Goal: Task Accomplishment & Management: Manage account settings

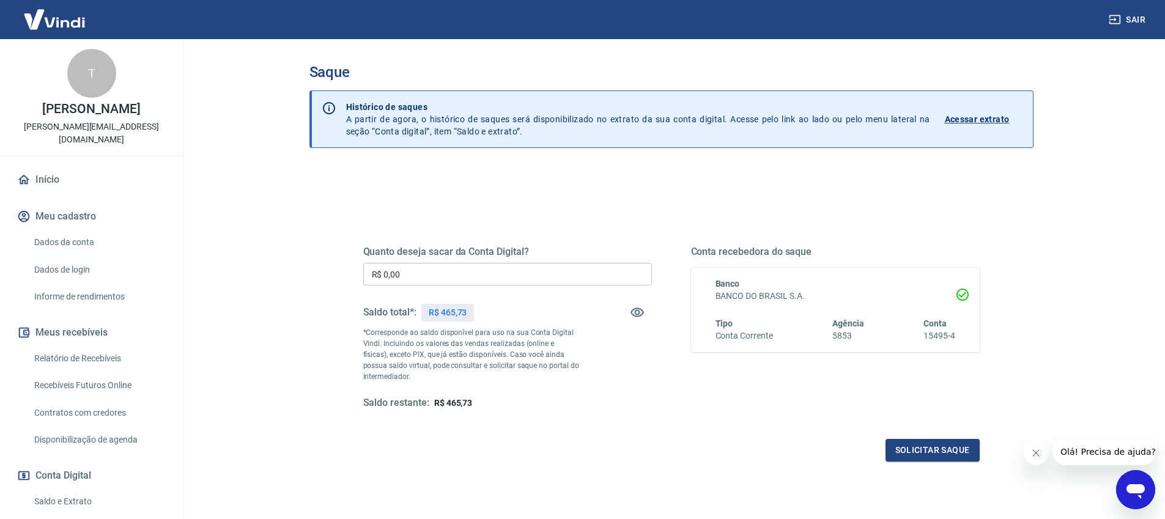
click at [419, 272] on input "R$ 0,00" at bounding box center [507, 274] width 289 height 23
type input "R$ 465,73"
click at [921, 459] on button "Solicitar saque" at bounding box center [932, 450] width 94 height 23
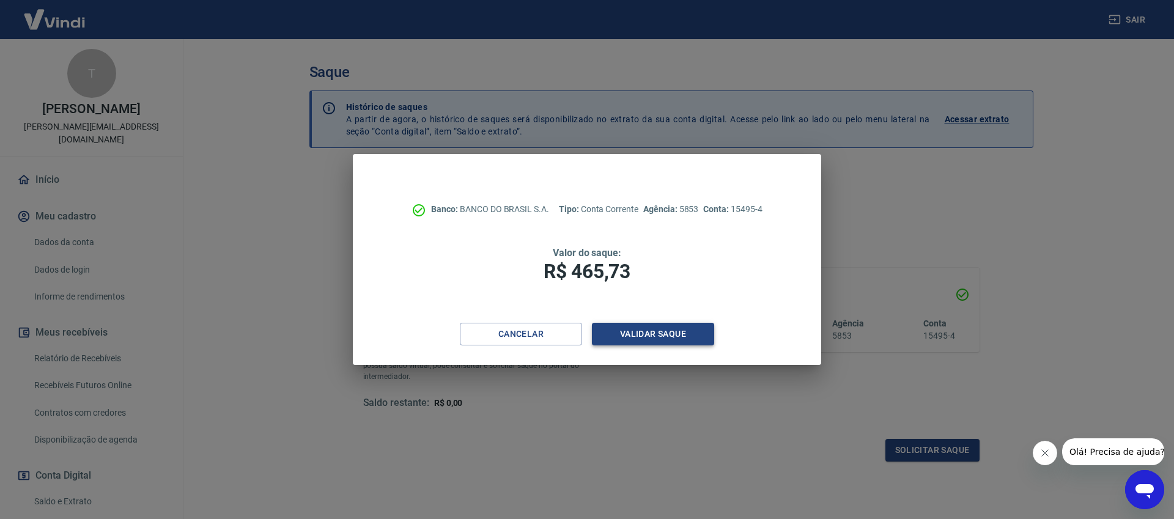
click at [632, 339] on button "Validar saque" at bounding box center [653, 334] width 122 height 23
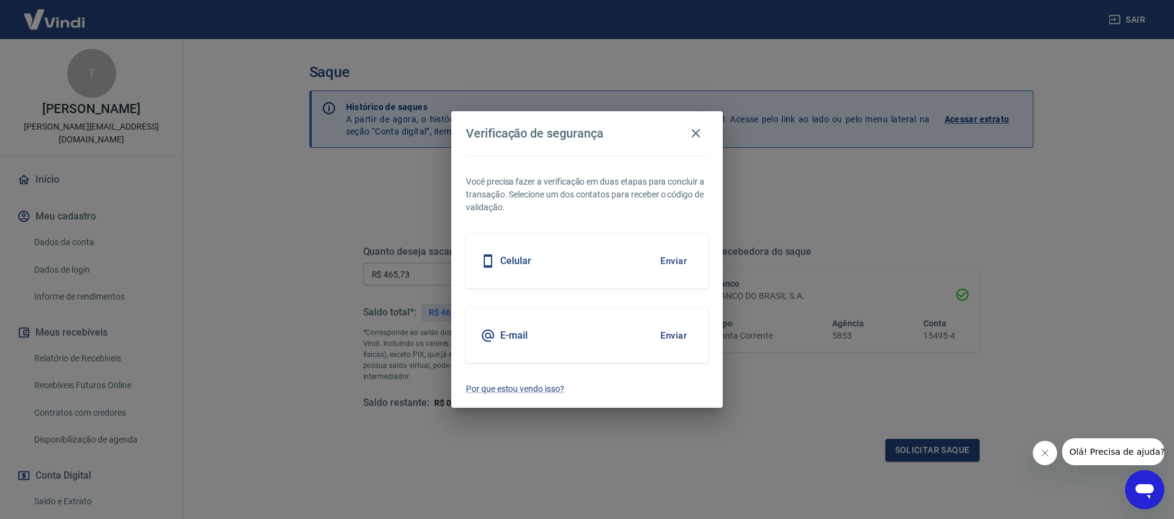
click at [656, 254] on button "Enviar" at bounding box center [674, 261] width 40 height 26
click at [1052, 454] on button "Fechar mensagem da empresa" at bounding box center [1045, 453] width 24 height 24
click at [682, 259] on button "Enviar" at bounding box center [674, 261] width 40 height 26
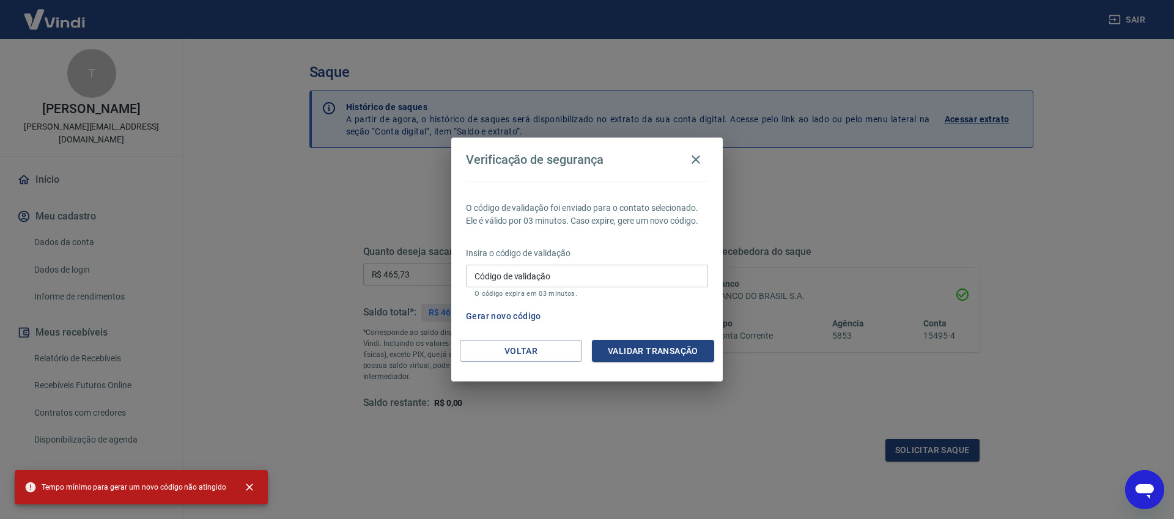
click at [644, 271] on input "Código de validação" at bounding box center [587, 276] width 242 height 23
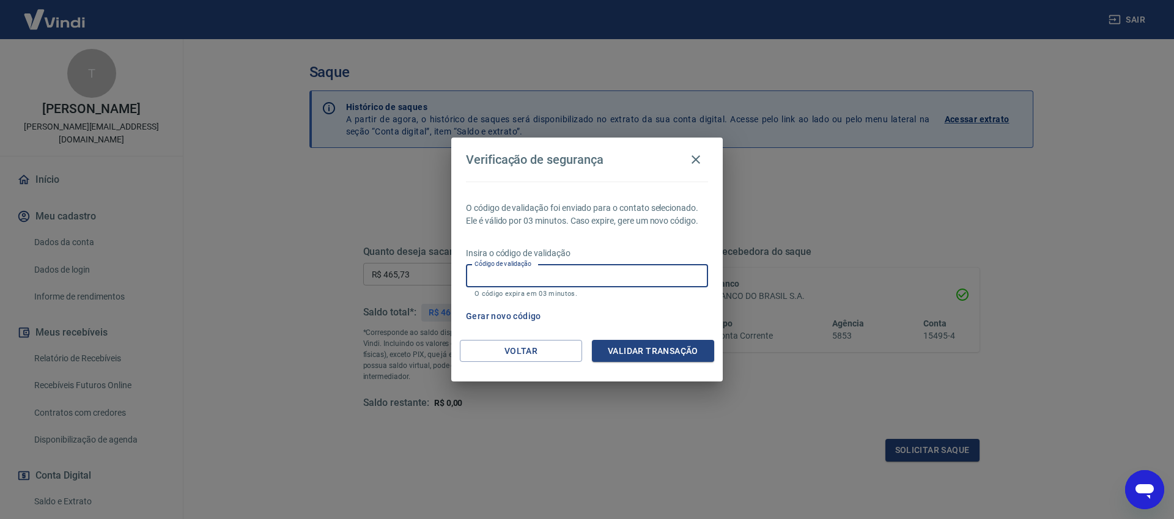
click at [621, 280] on input "Código de validação" at bounding box center [587, 276] width 242 height 23
click at [539, 279] on input "Código de validação" at bounding box center [587, 276] width 242 height 23
click at [509, 317] on button "Gerar novo código" at bounding box center [503, 316] width 85 height 23
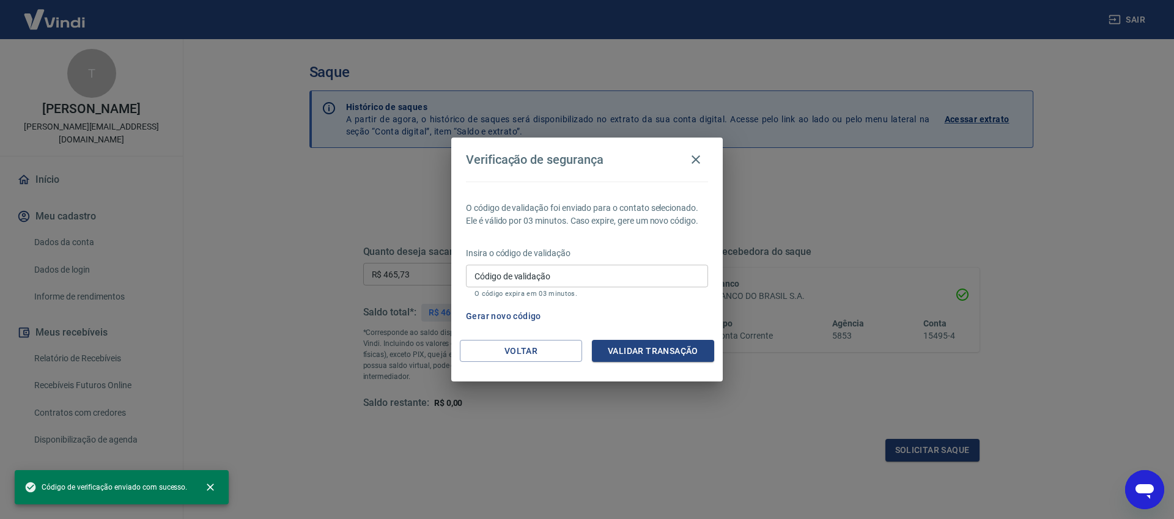
click at [520, 275] on input "Código de validação" at bounding box center [587, 276] width 242 height 23
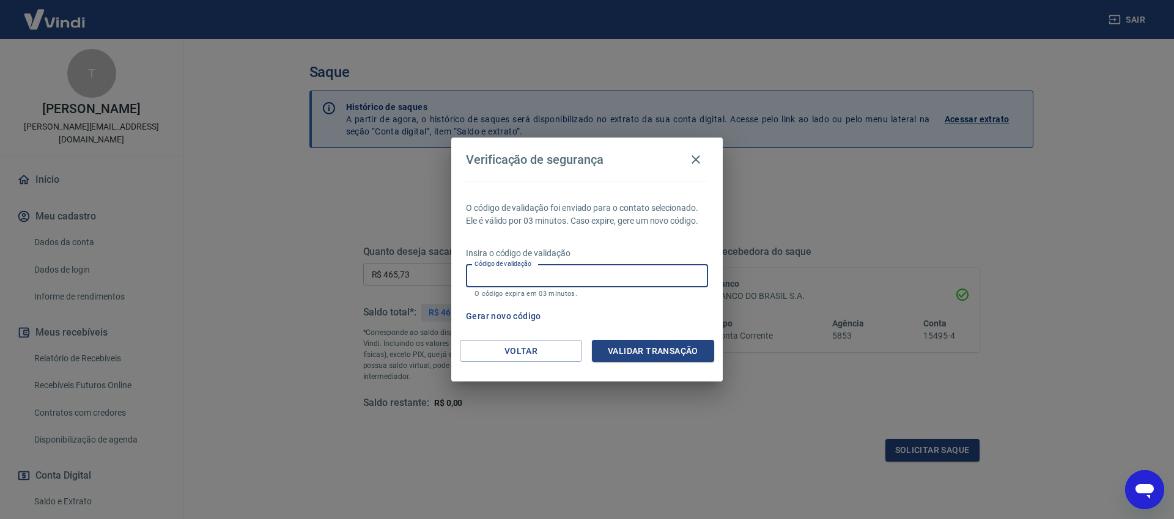
click at [589, 279] on input "Código de validação" at bounding box center [587, 276] width 242 height 23
click at [497, 319] on button "Gerar novo código" at bounding box center [503, 316] width 85 height 23
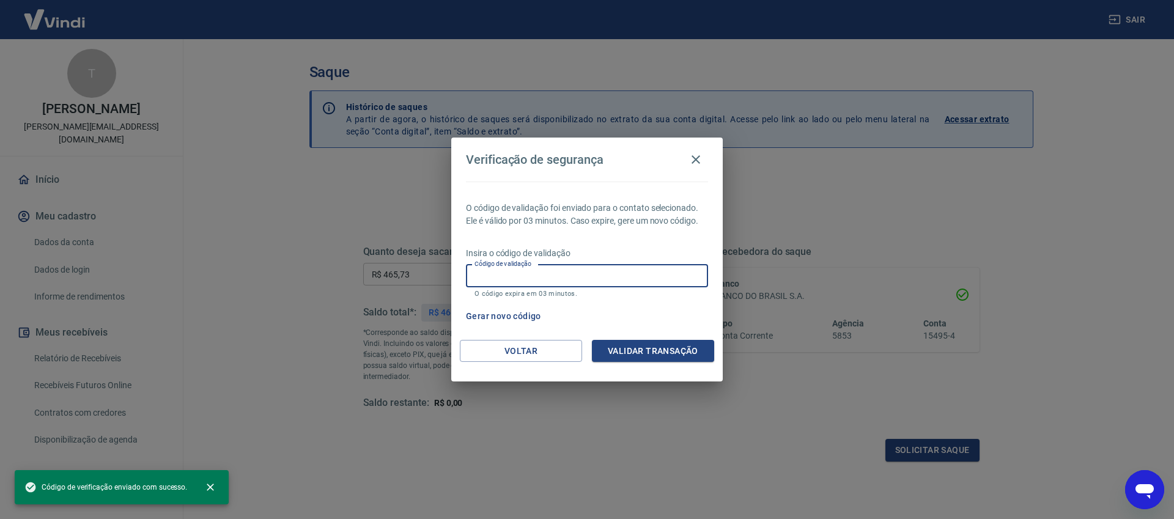
click at [524, 276] on input "Código de validação" at bounding box center [587, 276] width 242 height 23
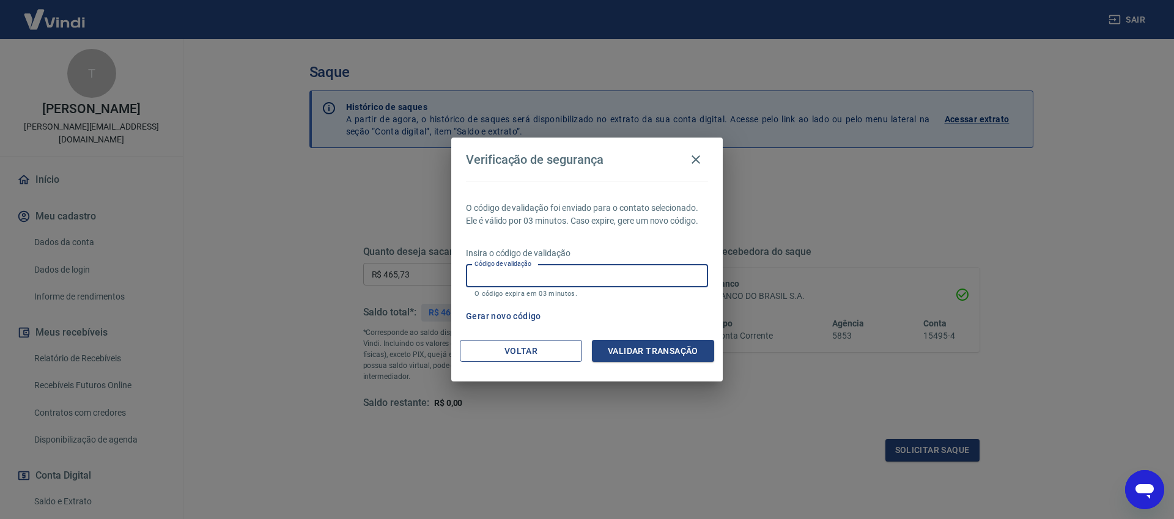
click at [522, 347] on button "Voltar" at bounding box center [521, 351] width 122 height 23
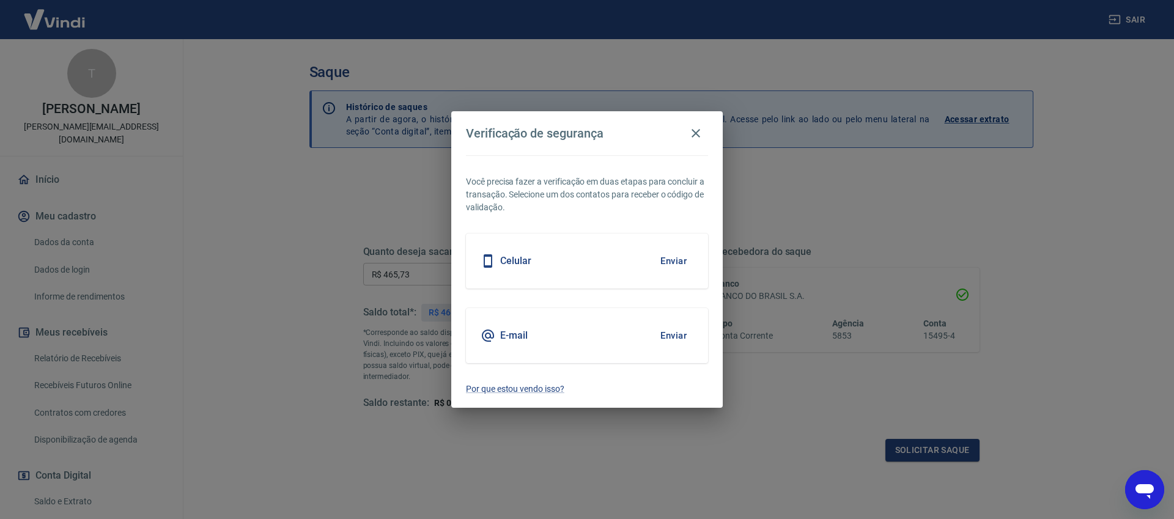
click at [691, 334] on button "Enviar" at bounding box center [674, 336] width 40 height 26
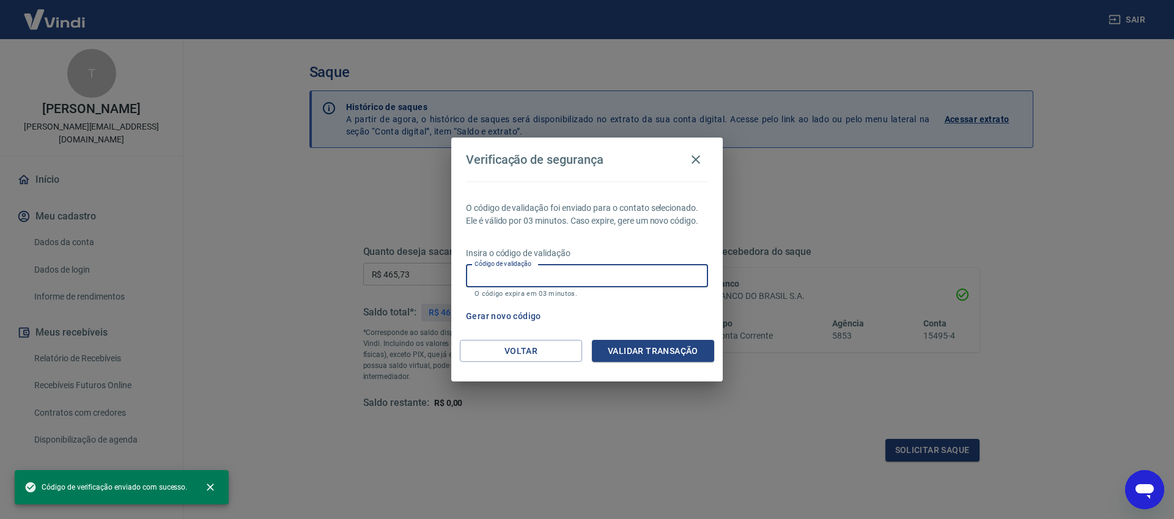
click at [580, 281] on input "Código de validação" at bounding box center [587, 276] width 242 height 23
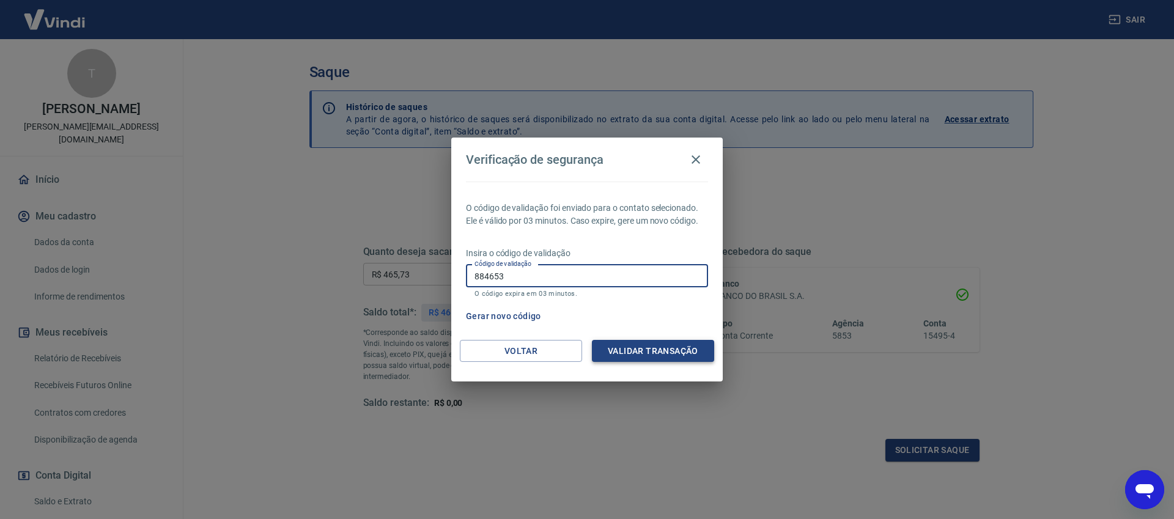
type input "884653"
click at [631, 360] on button "Validar transação" at bounding box center [653, 351] width 122 height 23
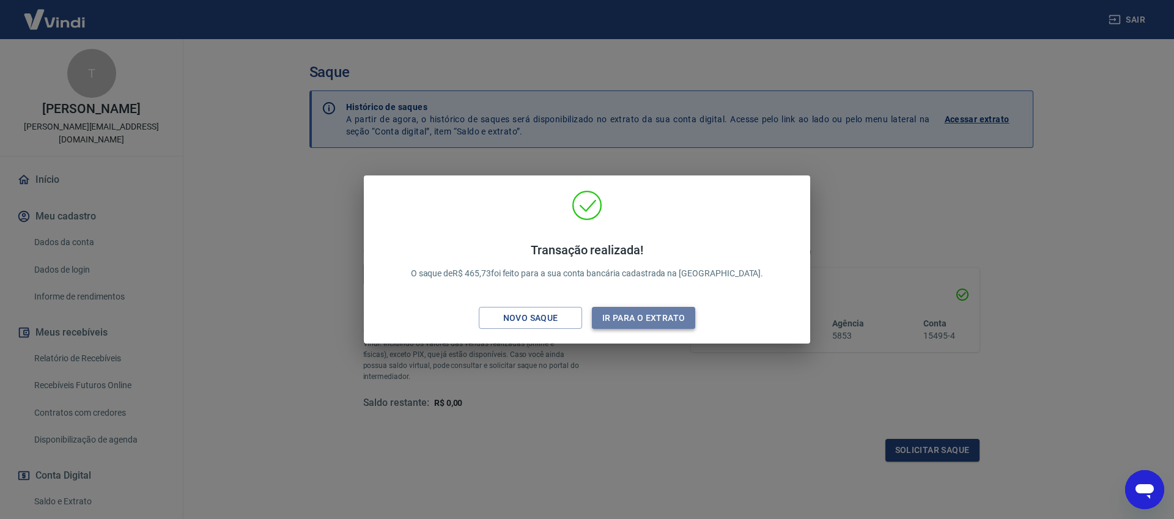
click at [646, 323] on button "Ir para o extrato" at bounding box center [643, 318] width 103 height 23
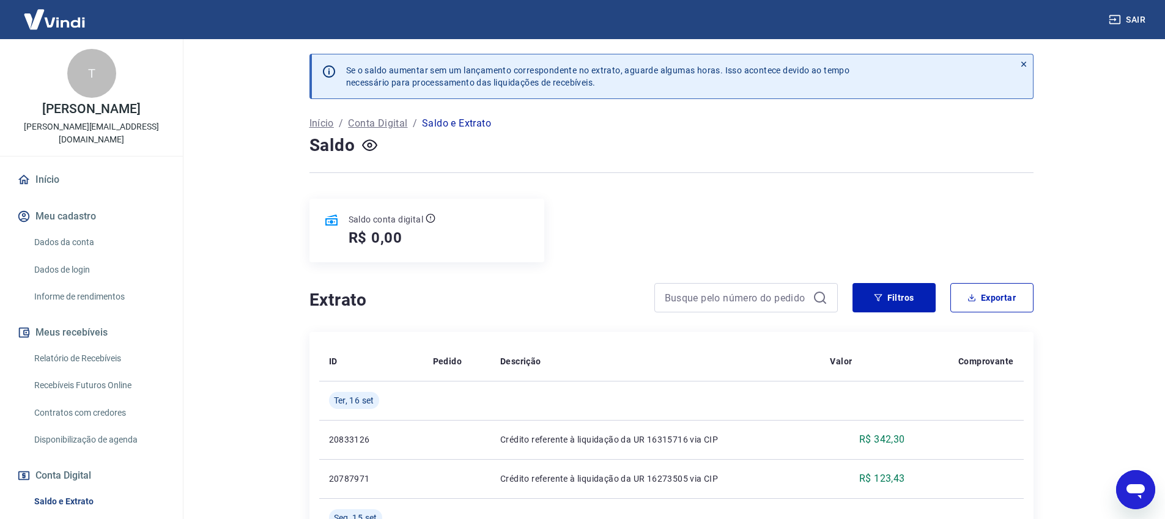
click at [245, 124] on main "Se o saldo aumentar sem um lançamento correspondente no extrato, aguarde alguma…" at bounding box center [670, 279] width 987 height 480
click at [1113, 123] on main "Se o saldo aumentar sem um lançamento correspondente no extrato, aguarde alguma…" at bounding box center [670, 279] width 987 height 480
